Goal: Information Seeking & Learning: Find specific fact

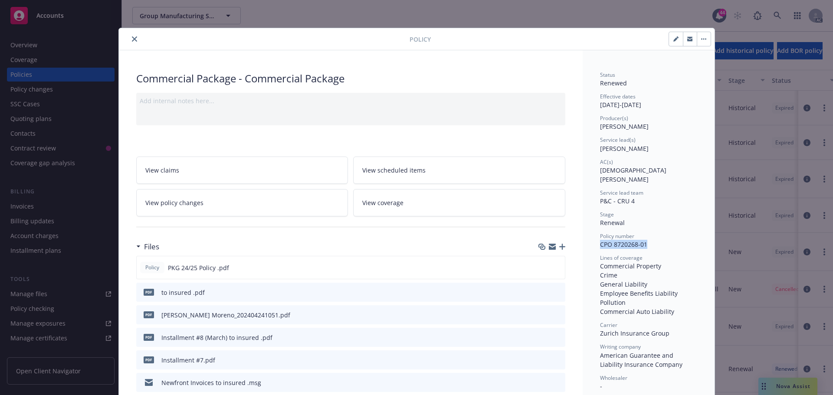
scroll to position [68, 0]
drag, startPoint x: 122, startPoint y: 39, endPoint x: 130, endPoint y: 39, distance: 8.3
click at [122, 39] on div at bounding box center [265, 39] width 287 height 10
click at [132, 39] on icon "close" at bounding box center [134, 38] width 5 height 5
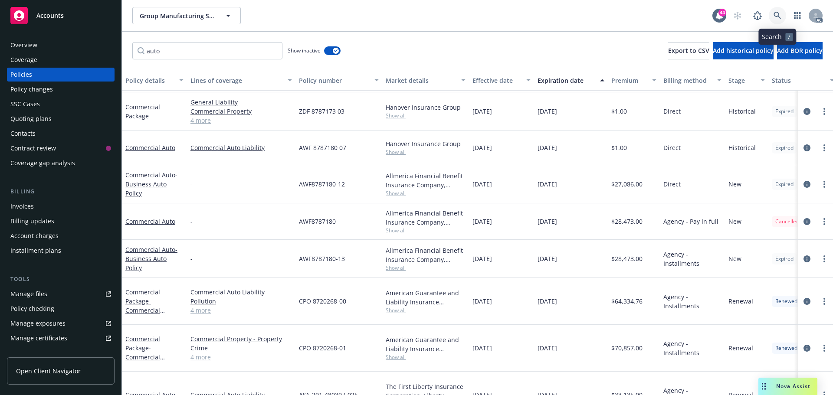
click at [780, 12] on icon at bounding box center [778, 16] width 8 height 8
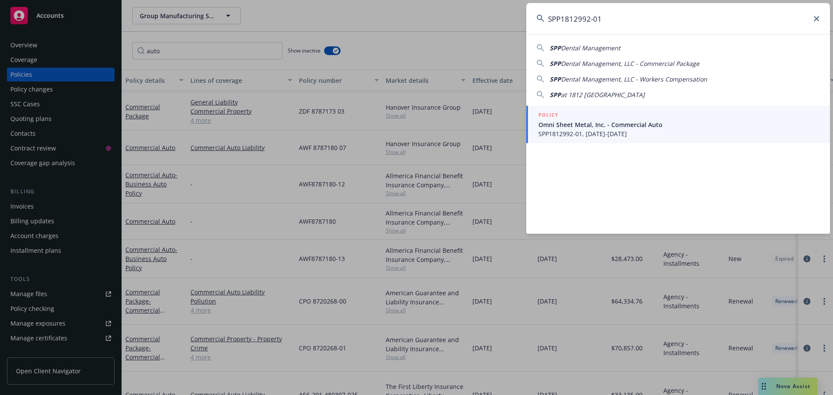
type input "SPP1812992-01"
click at [605, 124] on span "Omni Sheet Metal, Inc. - Commercial Auto" at bounding box center [678, 124] width 281 height 9
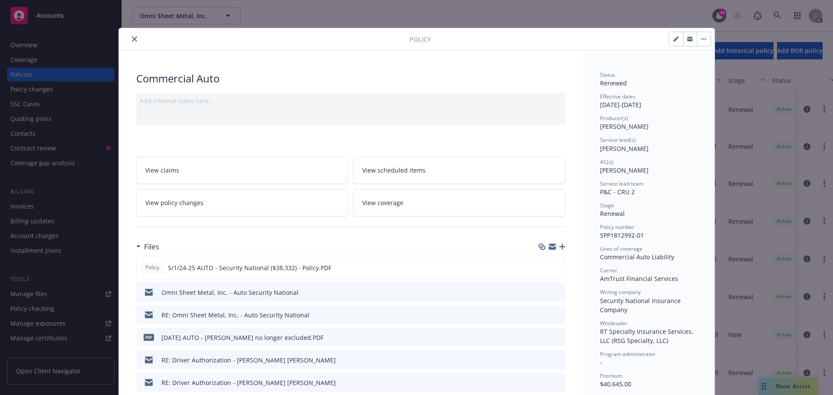
click at [132, 39] on icon "close" at bounding box center [134, 38] width 5 height 5
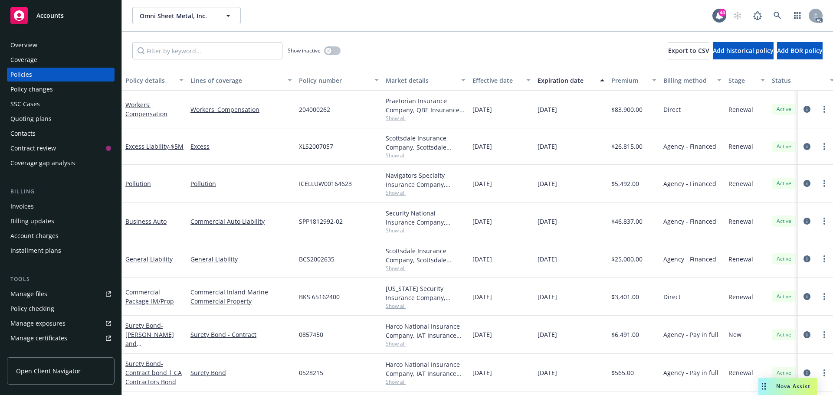
click at [48, 48] on div "Overview" at bounding box center [60, 45] width 101 height 14
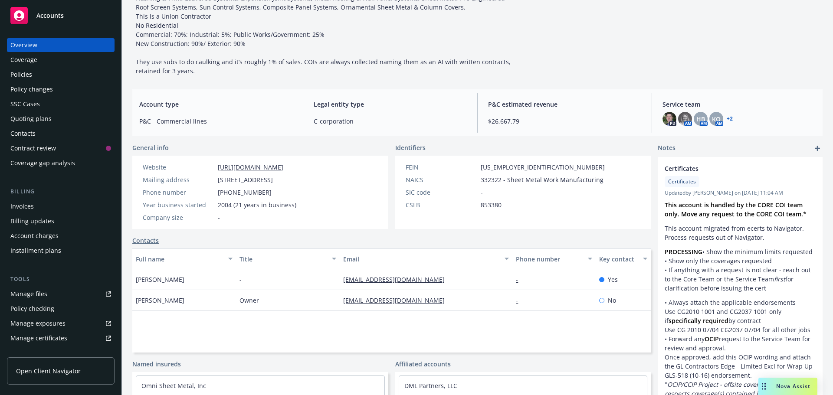
scroll to position [87, 0]
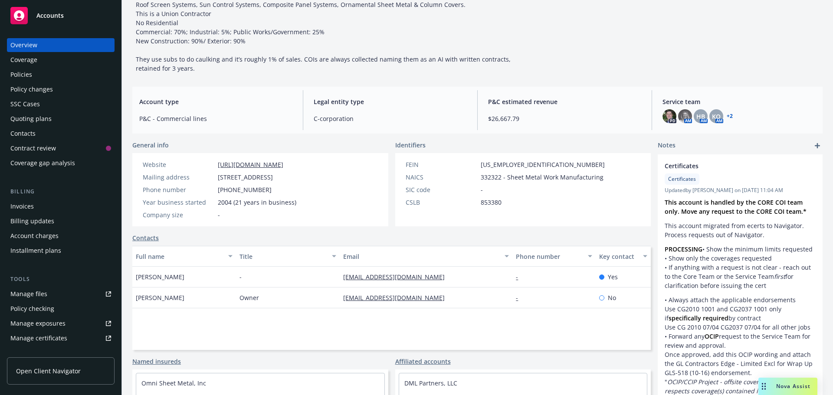
click at [727, 115] on link "+ 2" at bounding box center [730, 116] width 6 height 5
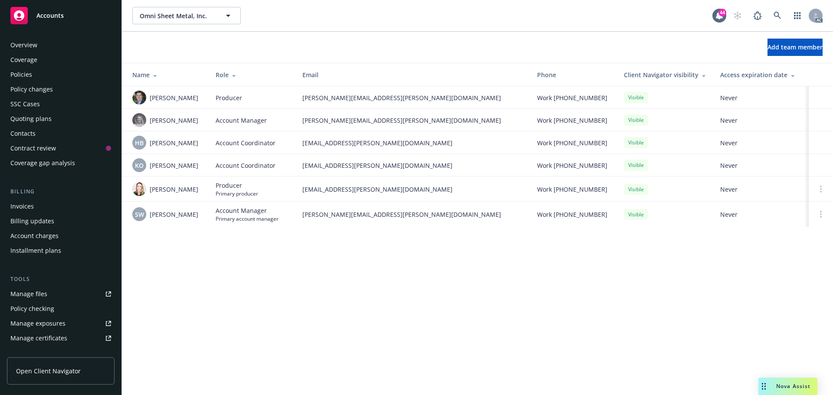
click at [39, 49] on div "Overview" at bounding box center [60, 45] width 101 height 14
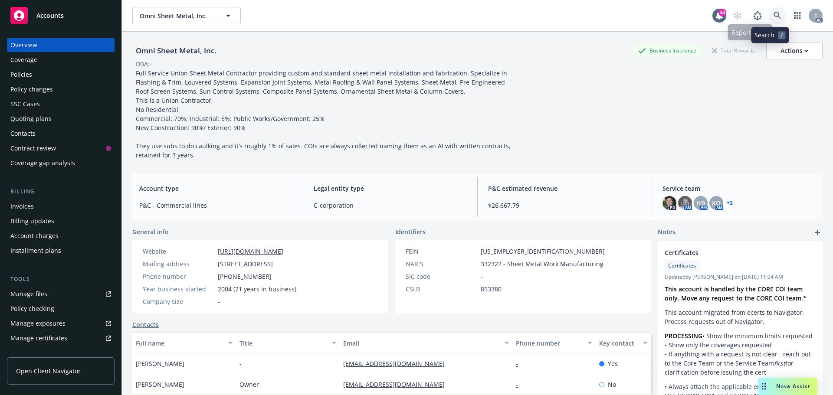
click at [769, 10] on link at bounding box center [777, 15] width 17 height 17
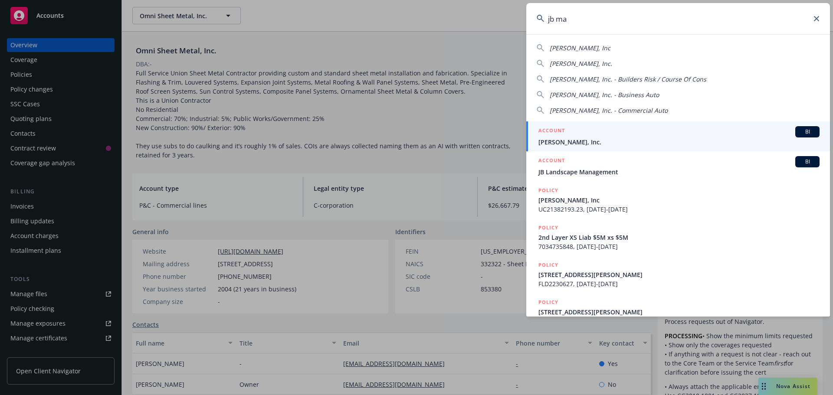
type input "jb ma"
click at [651, 127] on div "ACCOUNT BI" at bounding box center [678, 131] width 281 height 11
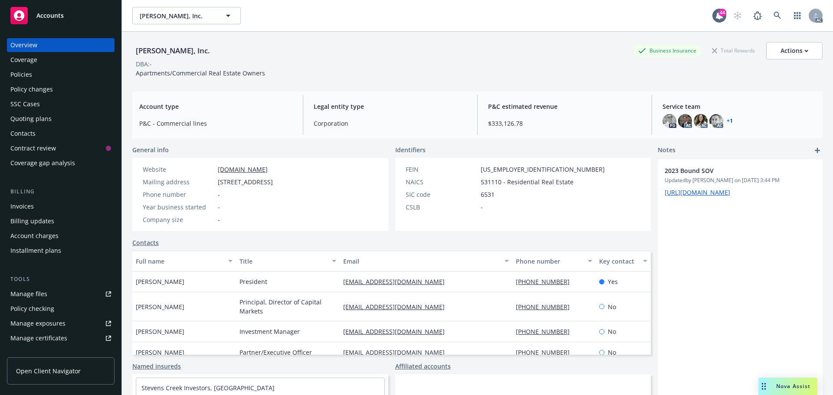
click at [36, 78] on div "Policies" at bounding box center [60, 75] width 101 height 14
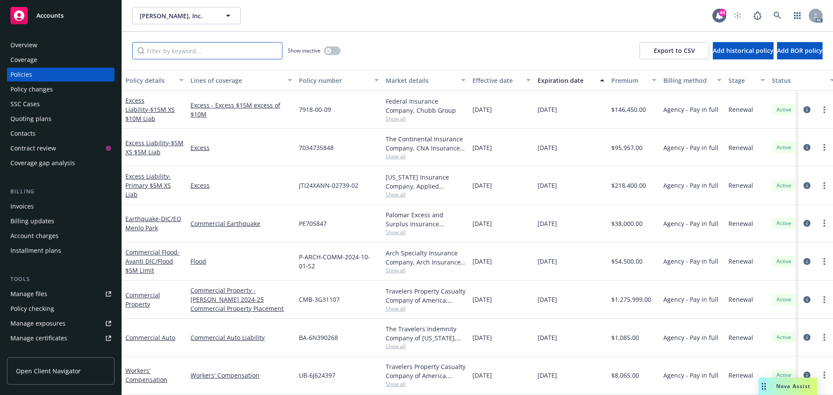
click at [224, 52] on input "Filter by keyword..." at bounding box center [207, 50] width 150 height 17
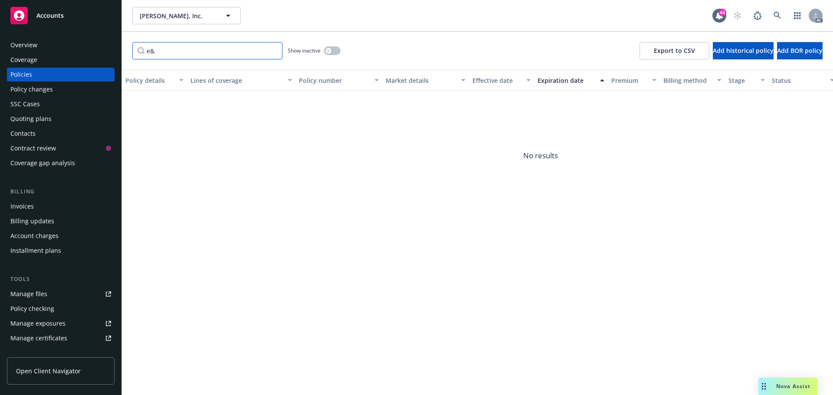
type input "e"
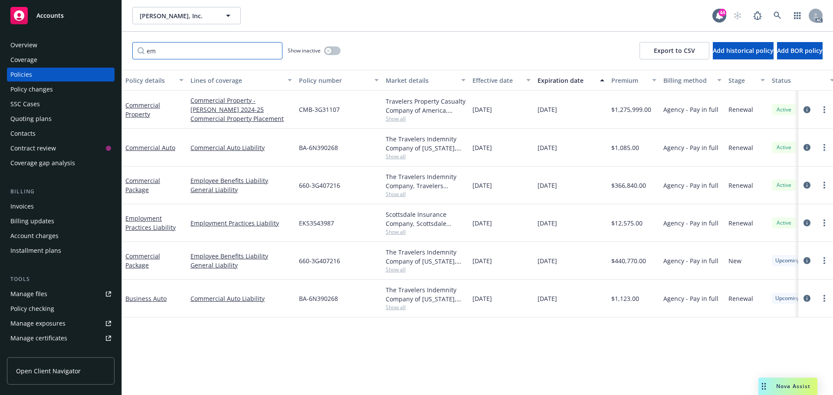
type input "e"
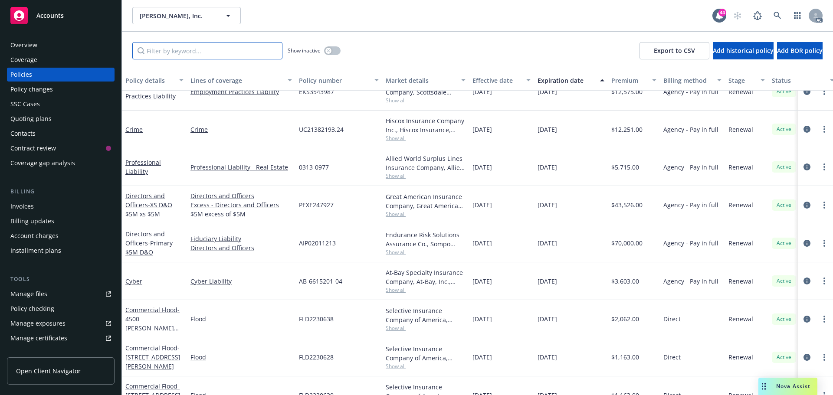
scroll to position [269, 0]
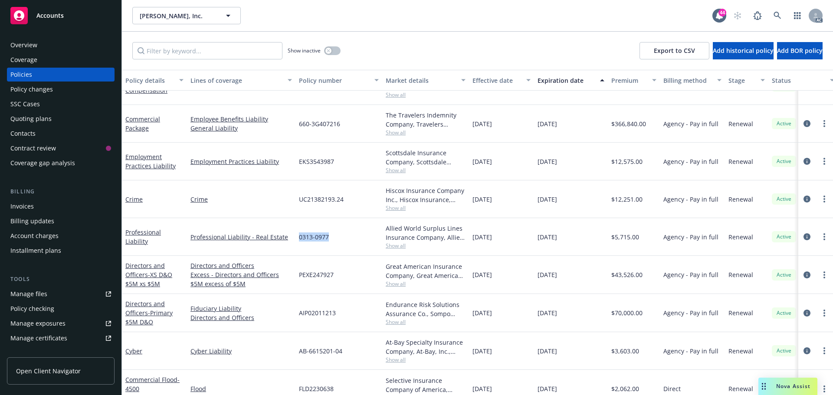
drag, startPoint x: 333, startPoint y: 238, endPoint x: 297, endPoint y: 239, distance: 36.0
click at [297, 239] on div "0313-0977" at bounding box center [338, 237] width 87 height 38
copy span "0313-0977"
